Goal: Task Accomplishment & Management: Use online tool/utility

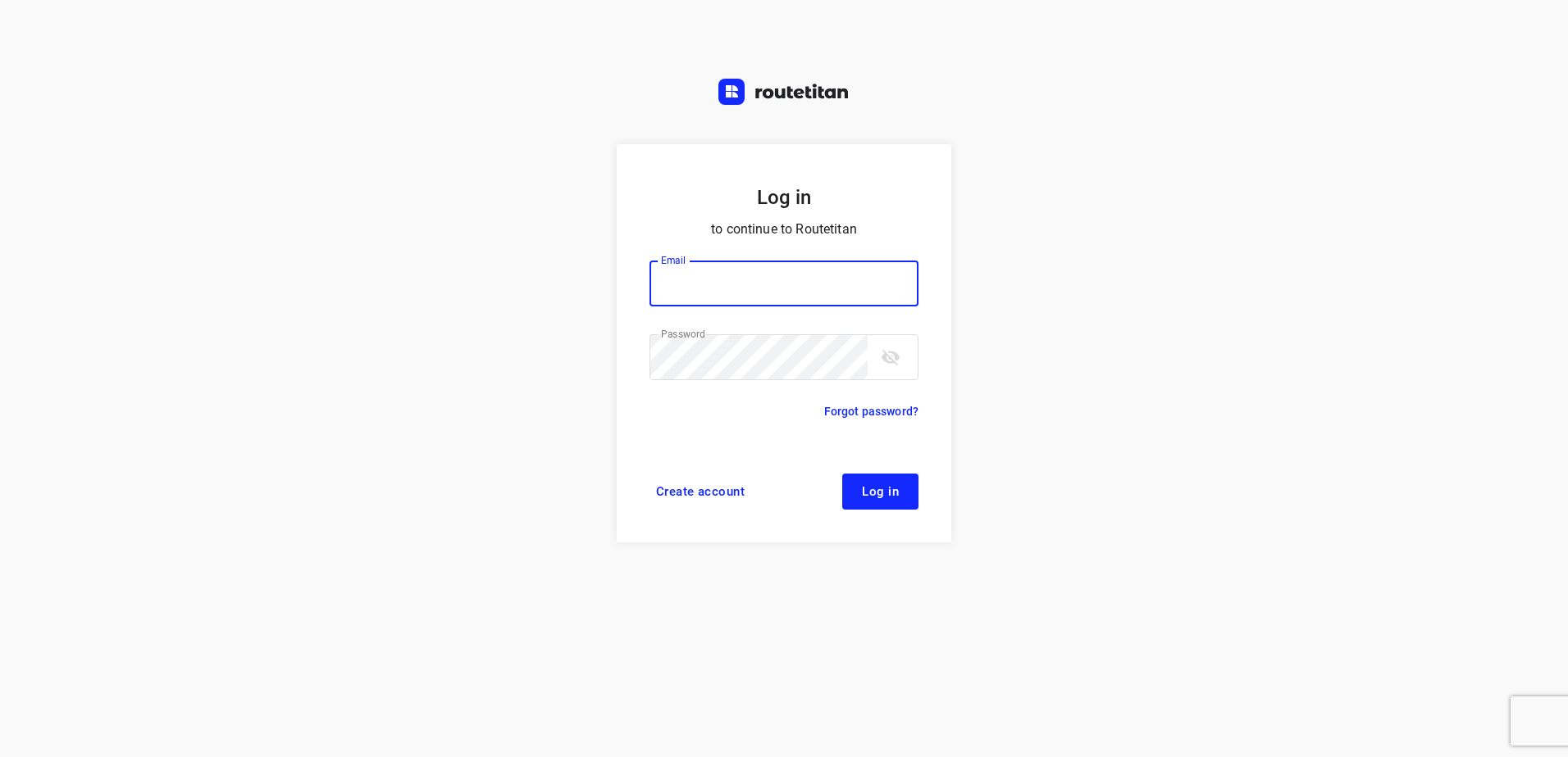
type input "horeca@kaddour.nl"
click at [882, 478] on button "Log in" at bounding box center [880, 491] width 76 height 36
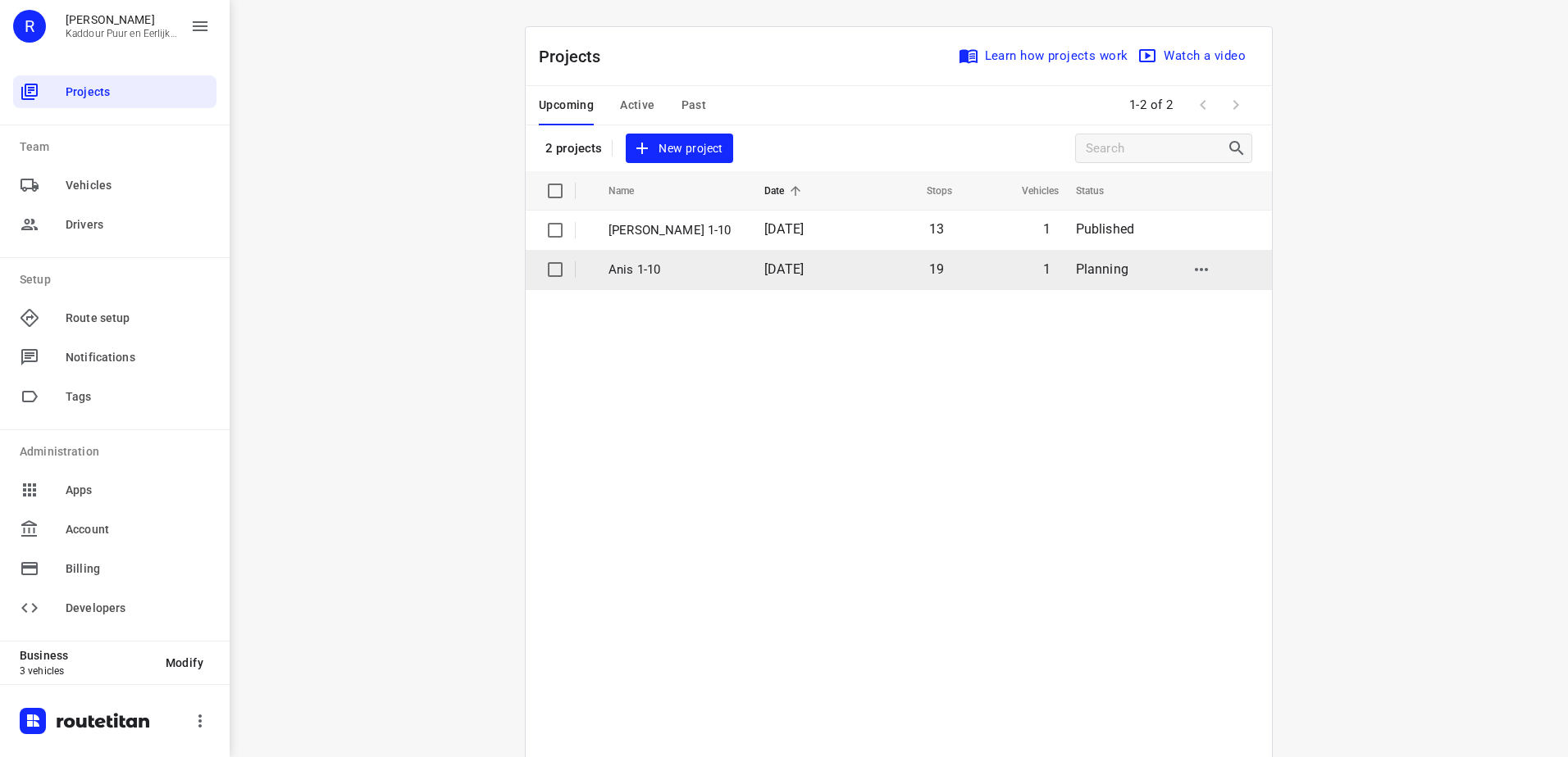
click at [712, 262] on p "Anis 1-10" at bounding box center [674, 270] width 131 height 19
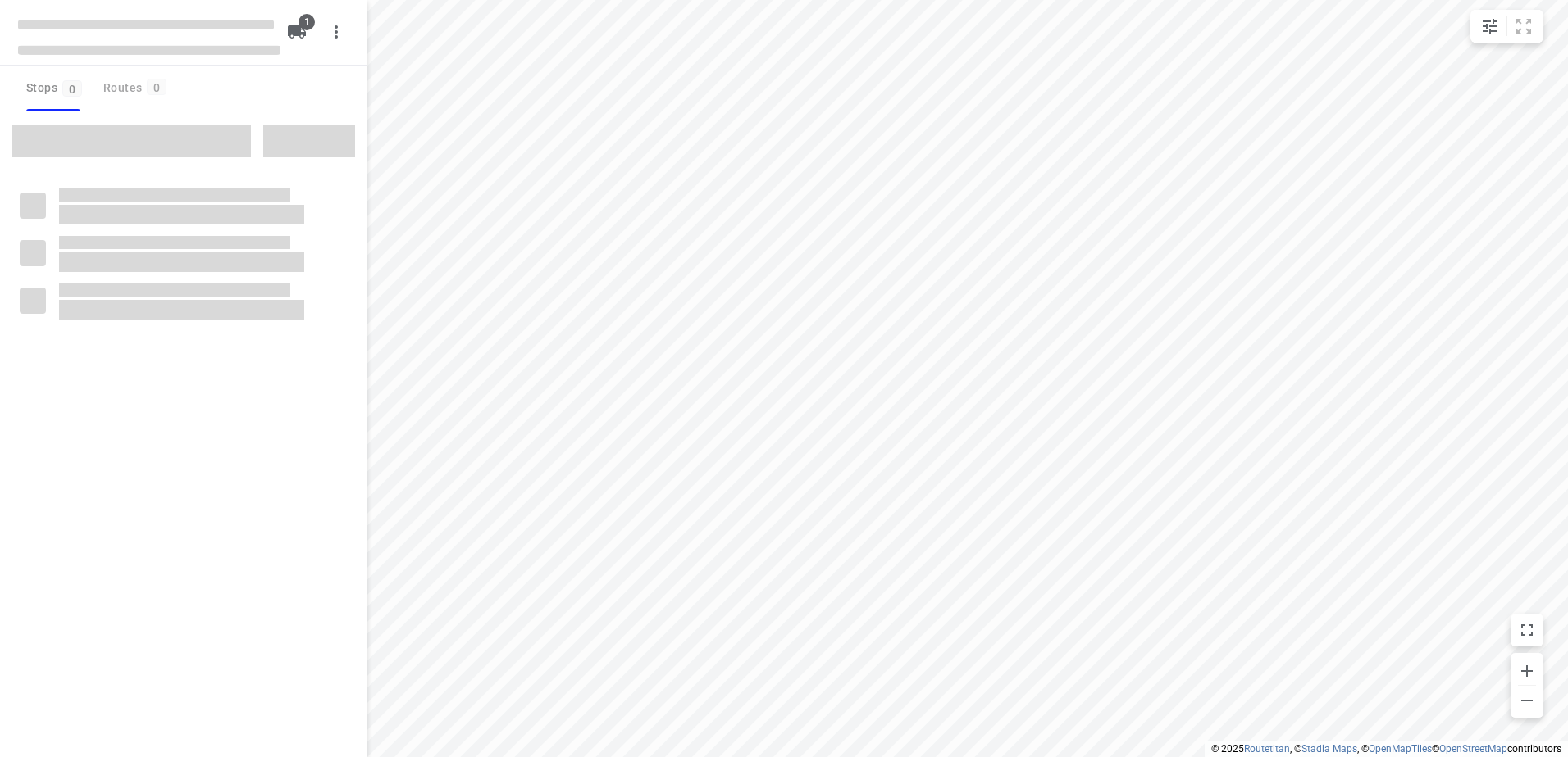
type input "distance"
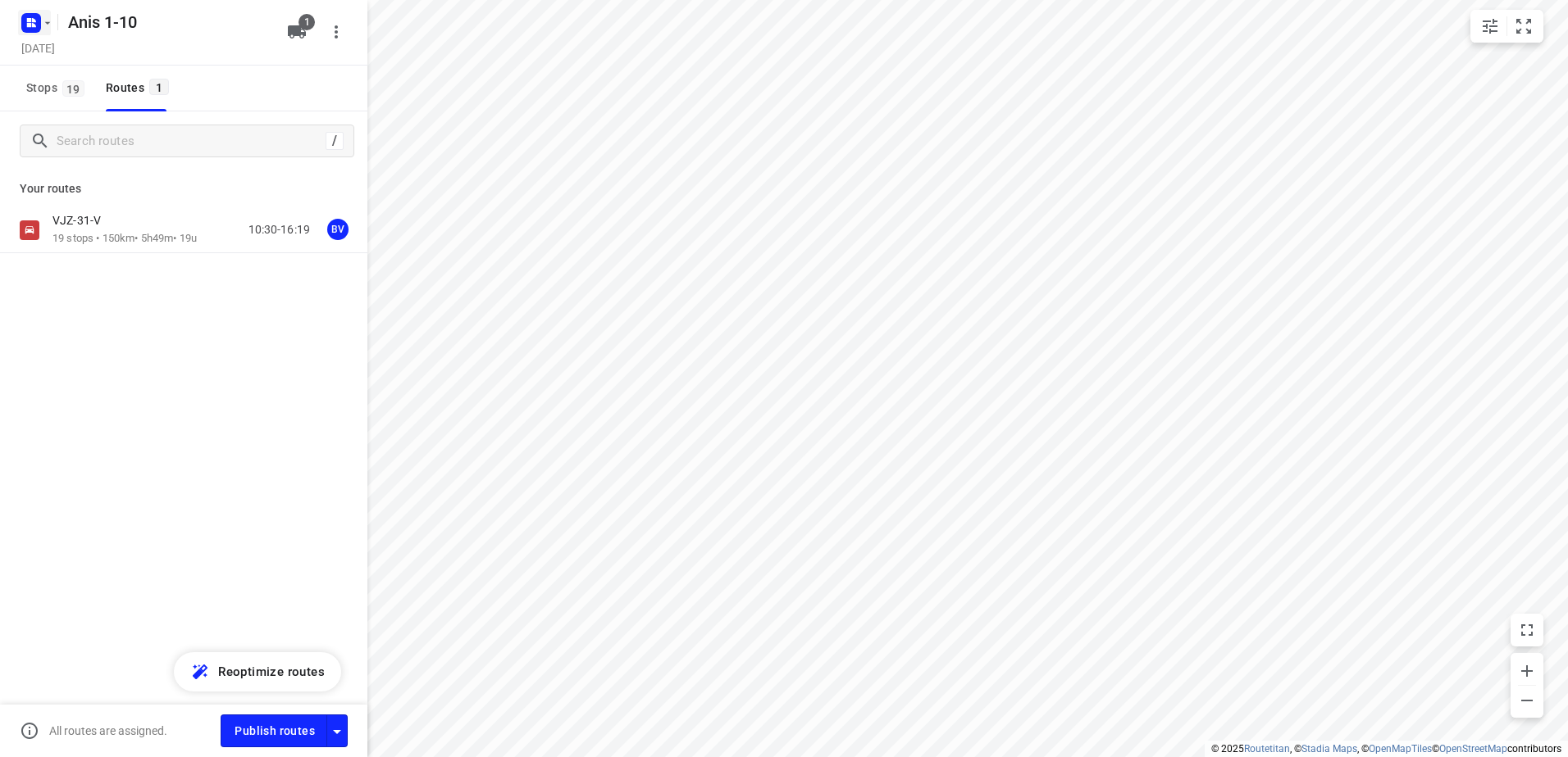
click at [35, 22] on rect "button" at bounding box center [31, 22] width 20 height 20
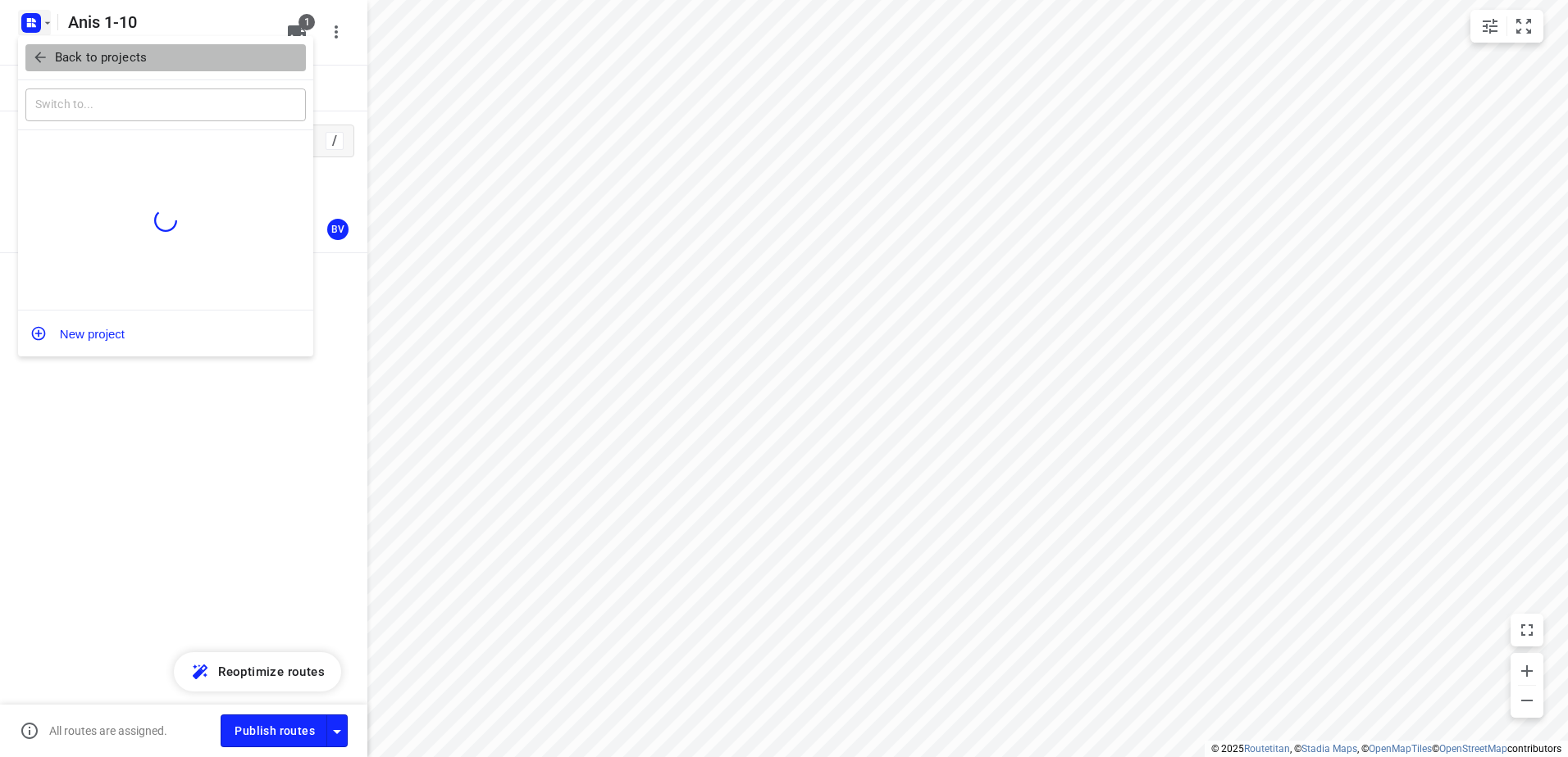
click at [37, 50] on icon "button" at bounding box center [39, 57] width 16 height 16
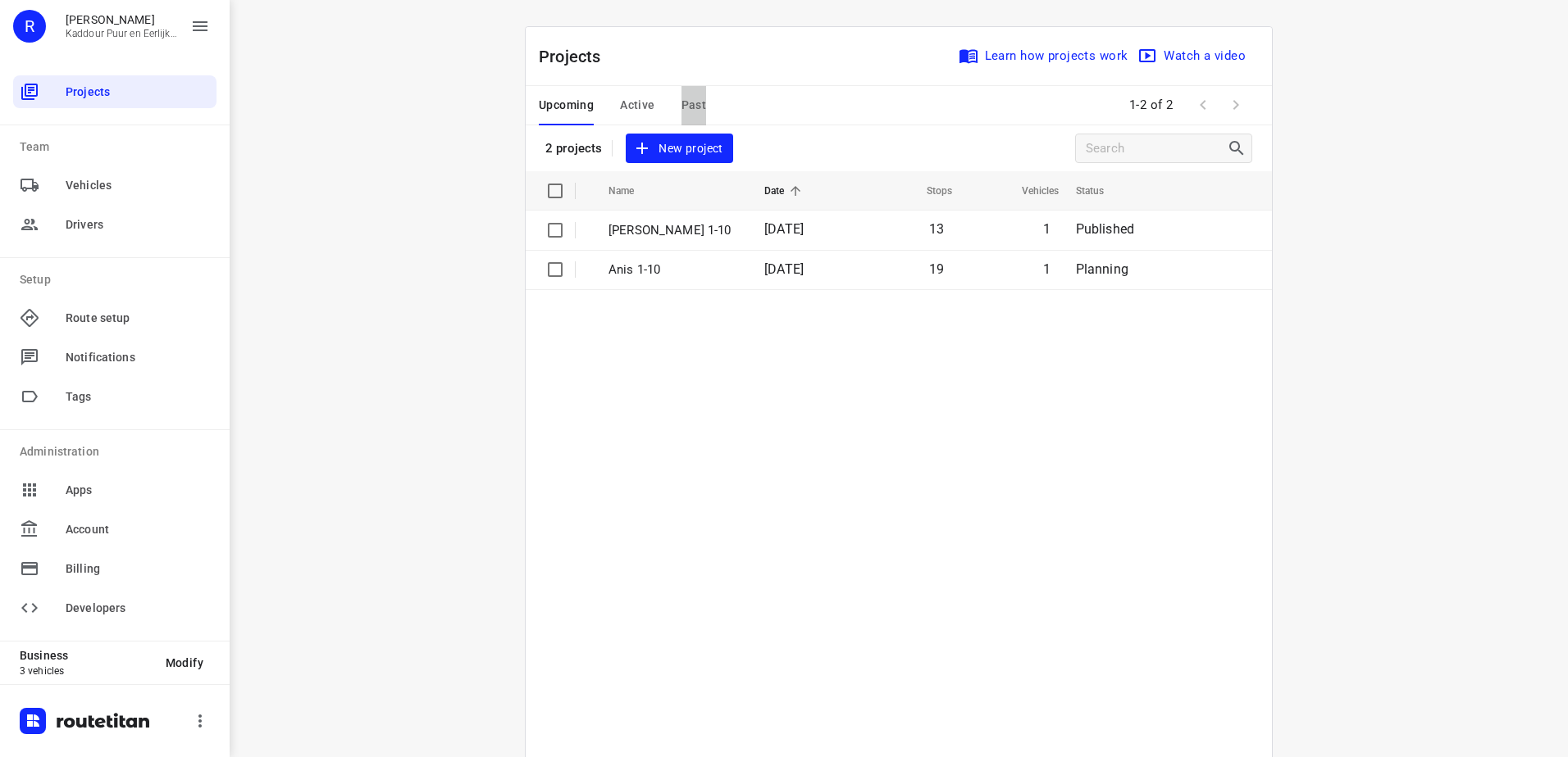
click at [687, 98] on span "Past" at bounding box center [694, 105] width 26 height 21
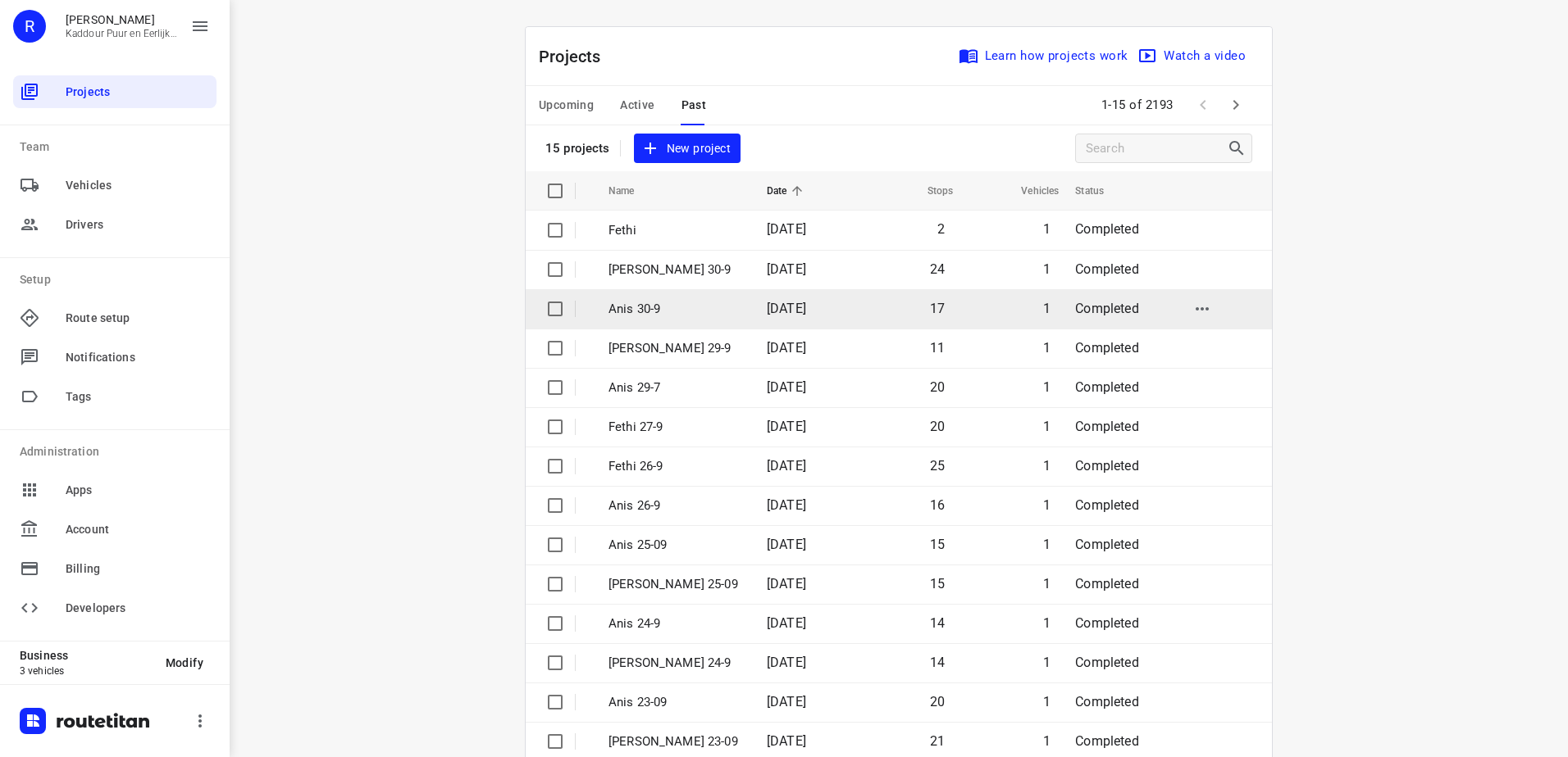
click at [828, 308] on td "[DATE]" at bounding box center [804, 309] width 102 height 39
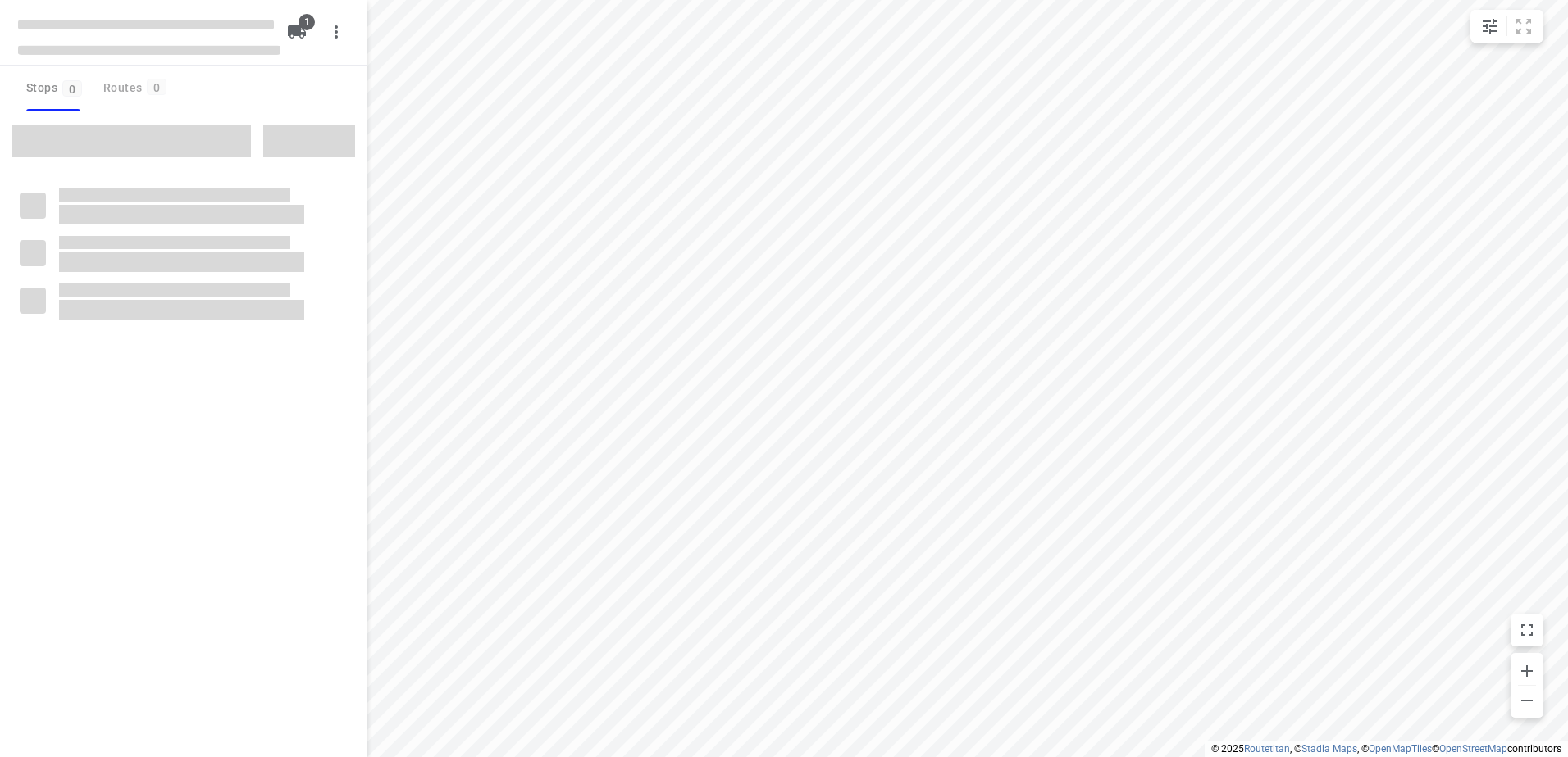
type input "distance"
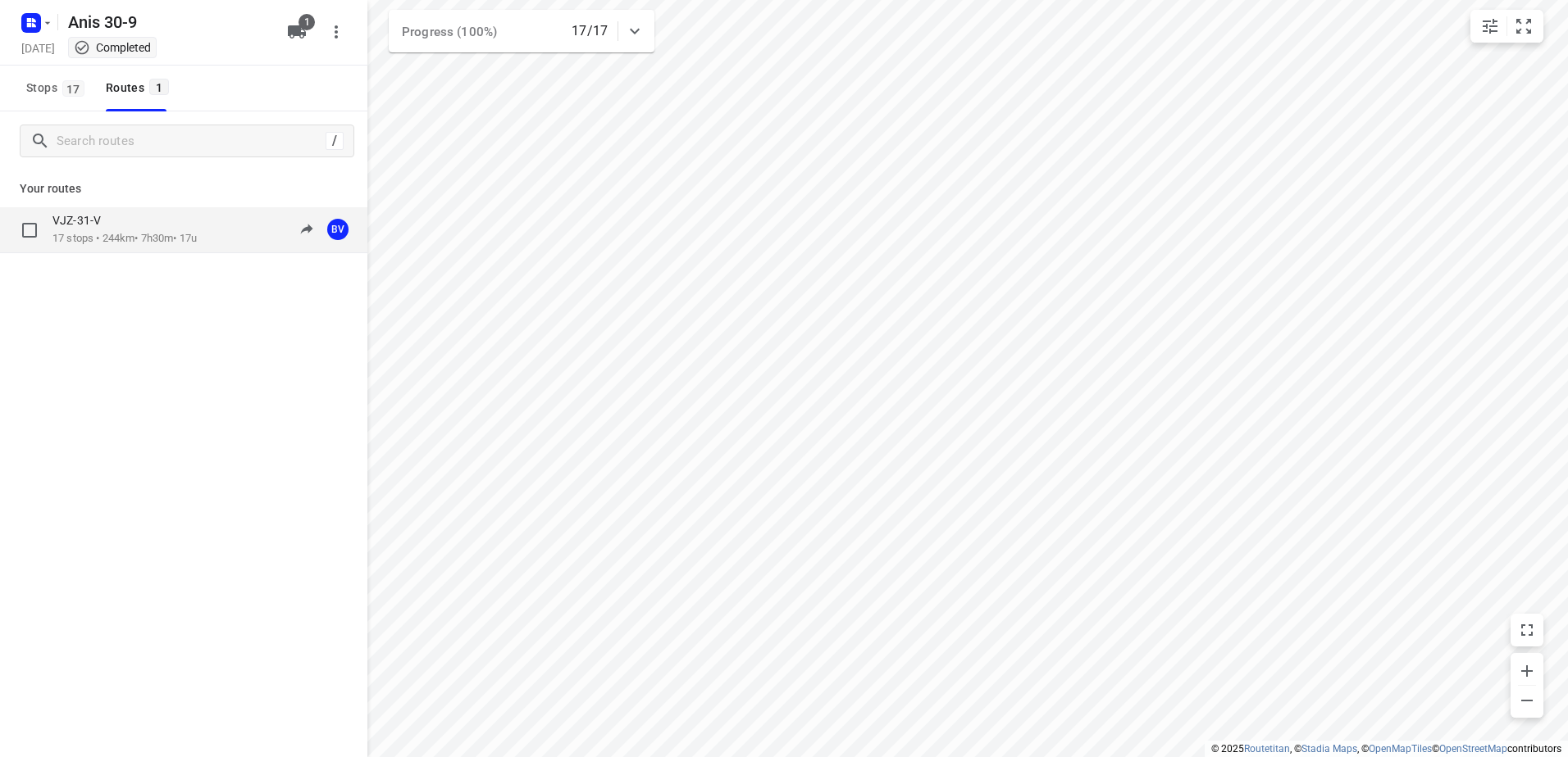
drag, startPoint x: 193, startPoint y: 235, endPoint x: 202, endPoint y: 231, distance: 9.8
click at [197, 231] on p "17 stops • 244km • 7h30m • 17u" at bounding box center [124, 238] width 144 height 15
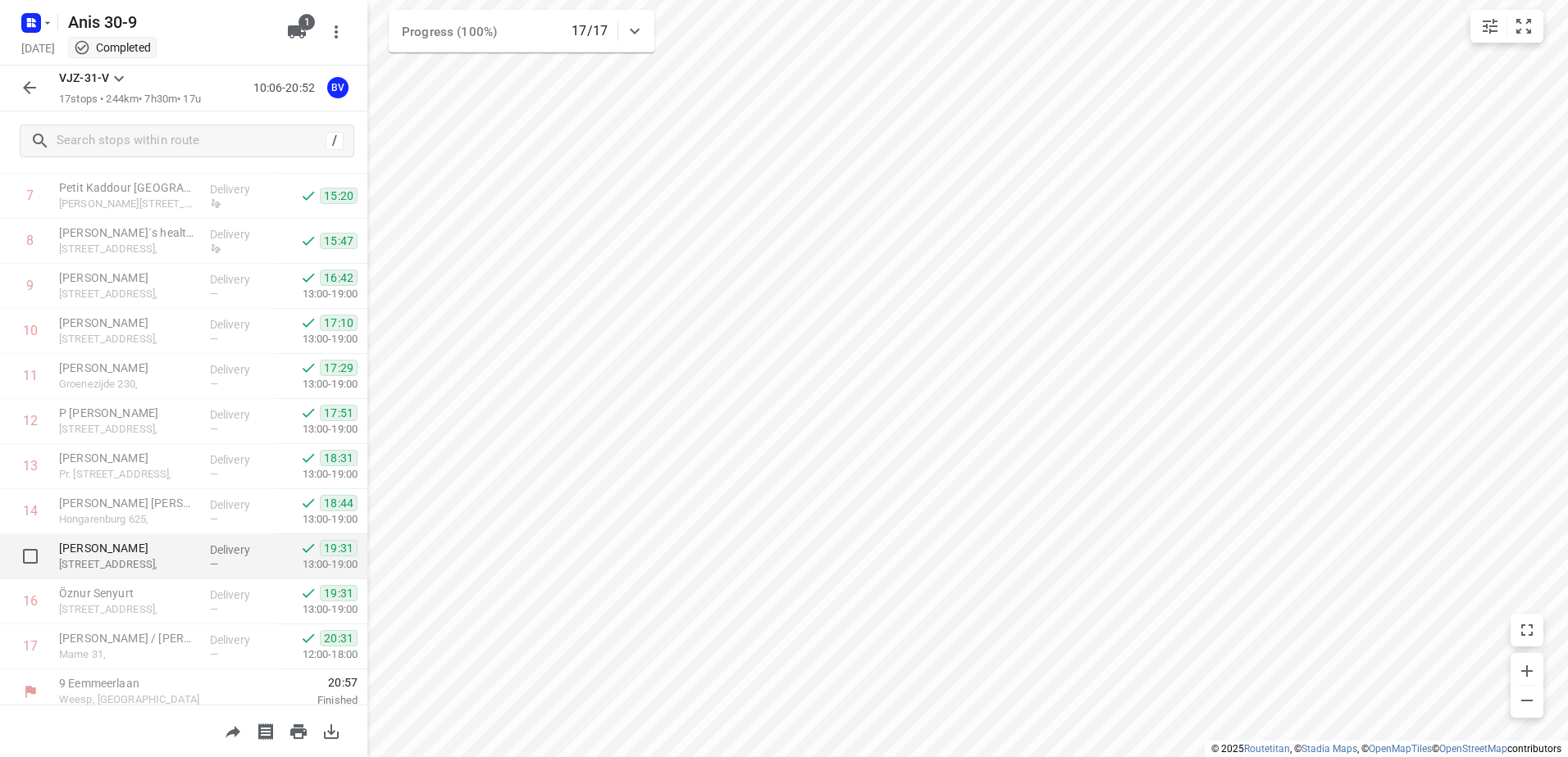
scroll to position [359, 0]
